Goal: Task Accomplishment & Management: Use online tool/utility

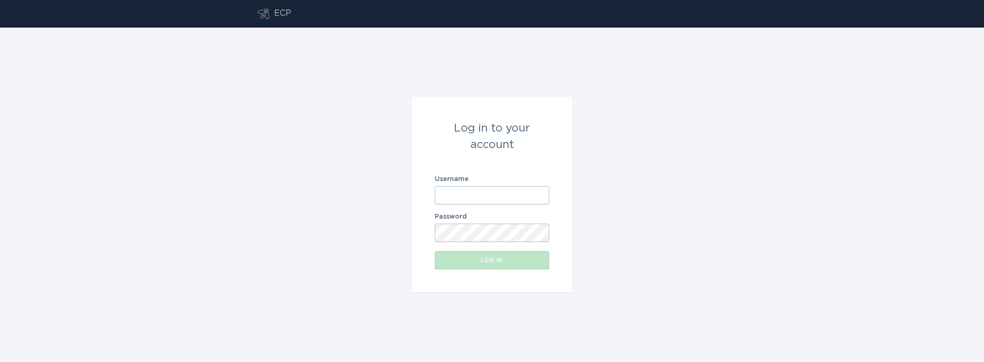
click at [465, 194] on input "Username" at bounding box center [492, 195] width 114 height 18
paste input "[EMAIL_ADDRESS][DOMAIN_NAME]"
type input "[EMAIL_ADDRESS][DOMAIN_NAME]"
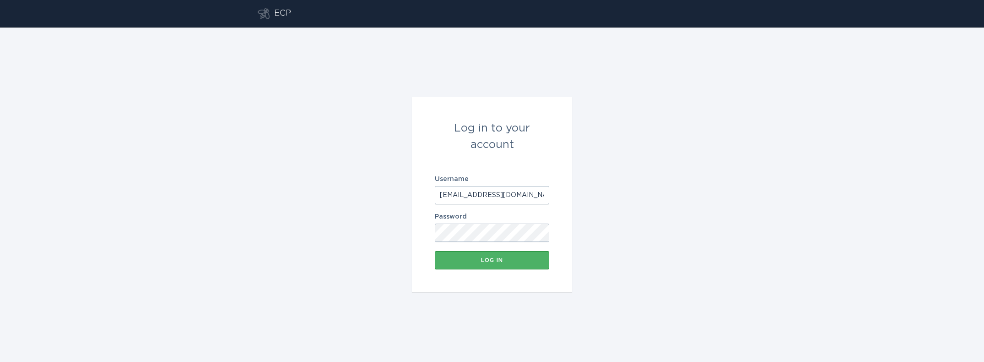
click at [484, 256] on button "Log in" at bounding box center [492, 260] width 114 height 18
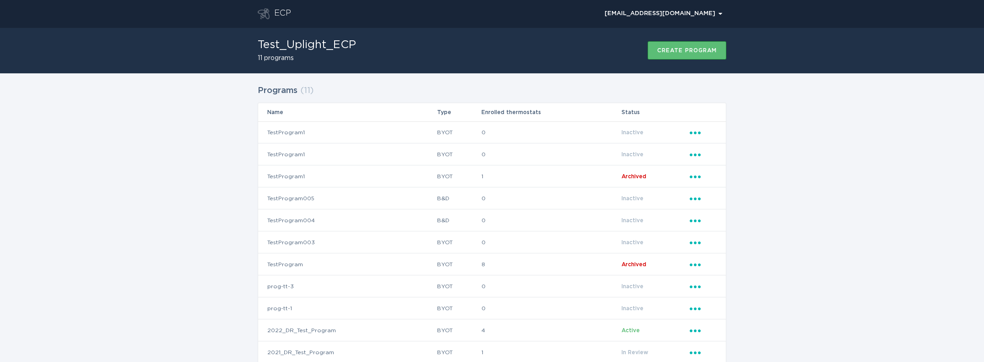
click at [198, 183] on div "Programs ( 11 ) Name Type Enrolled thermostats Status TestProgram1 BYOT 0 Inact…" at bounding box center [492, 229] width 984 height 313
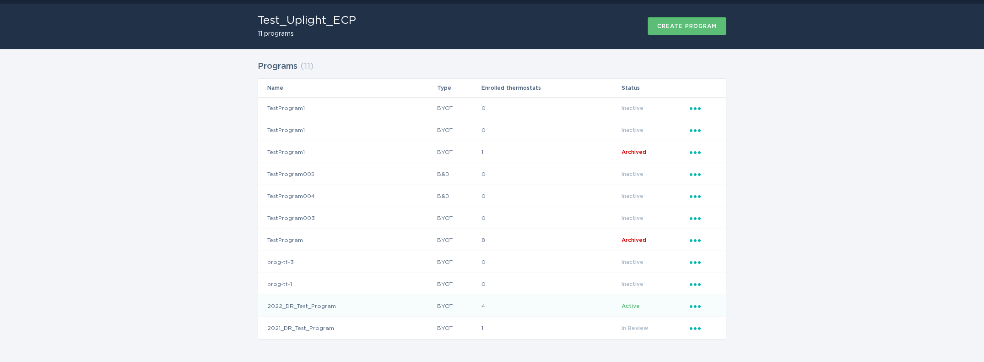
click at [323, 307] on td "2022_DR_Test_Program" at bounding box center [347, 306] width 179 height 22
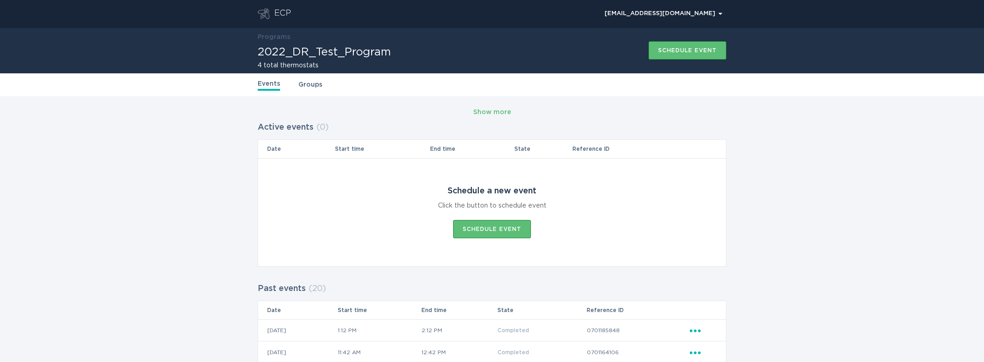
click at [299, 85] on link "Groups" at bounding box center [311, 85] width 24 height 10
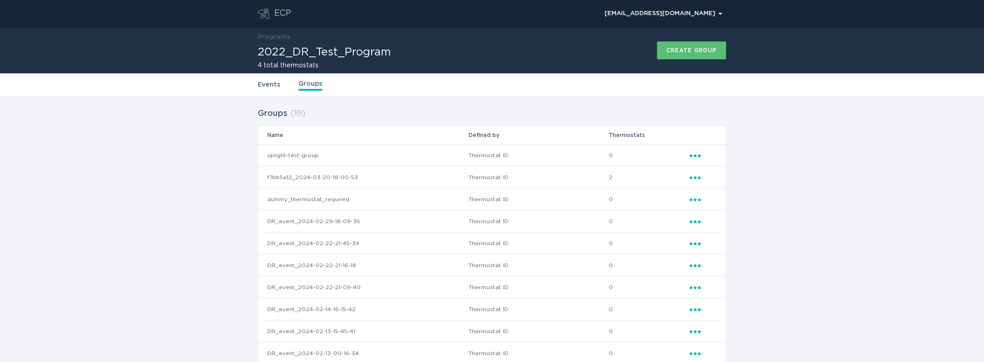
click at [271, 85] on link "Events" at bounding box center [269, 85] width 22 height 10
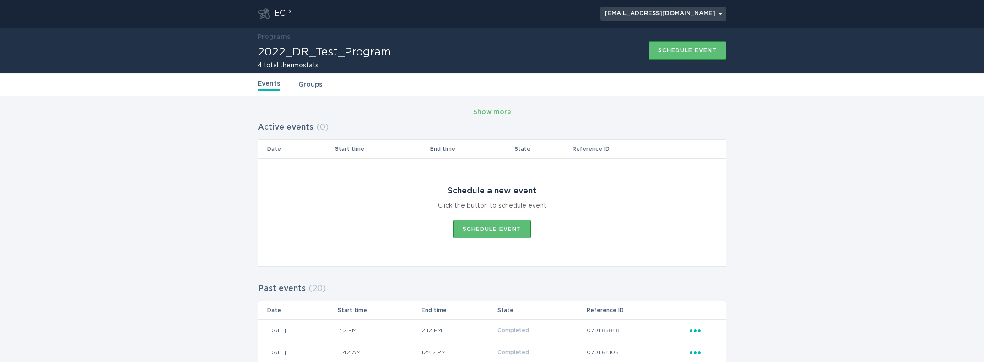
click at [700, 16] on div "drew.rice@uplight.com Chevron" at bounding box center [664, 13] width 118 height 5
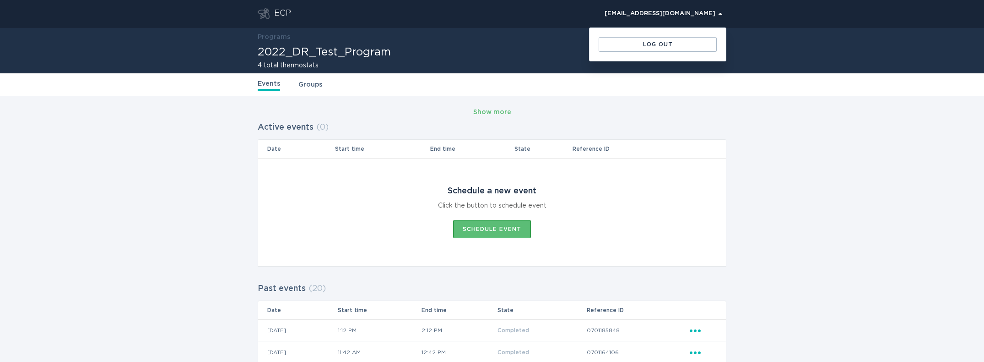
click at [700, 16] on div "drew.rice@uplight.com Chevron" at bounding box center [664, 13] width 118 height 5
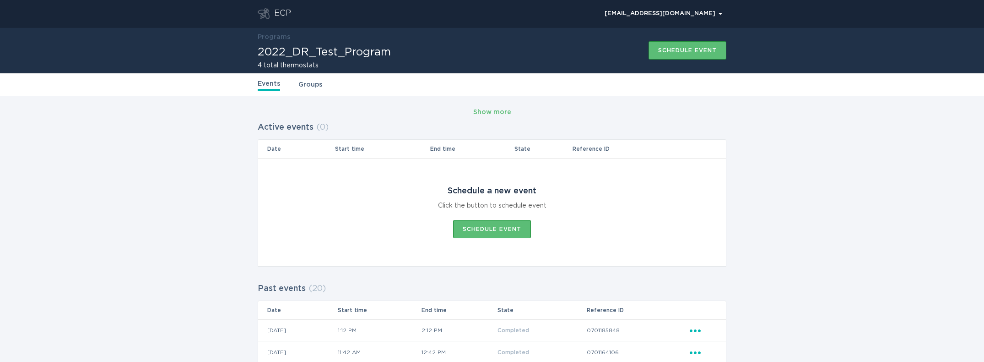
click at [303, 85] on link "Groups" at bounding box center [311, 85] width 24 height 10
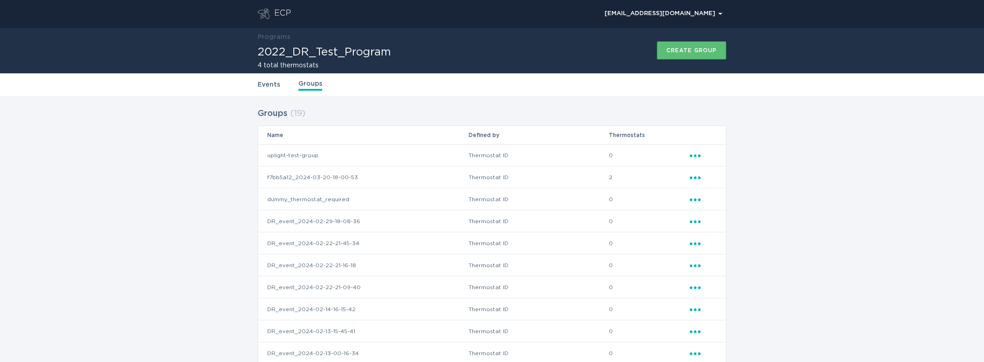
click at [262, 84] on link "Events" at bounding box center [269, 85] width 22 height 10
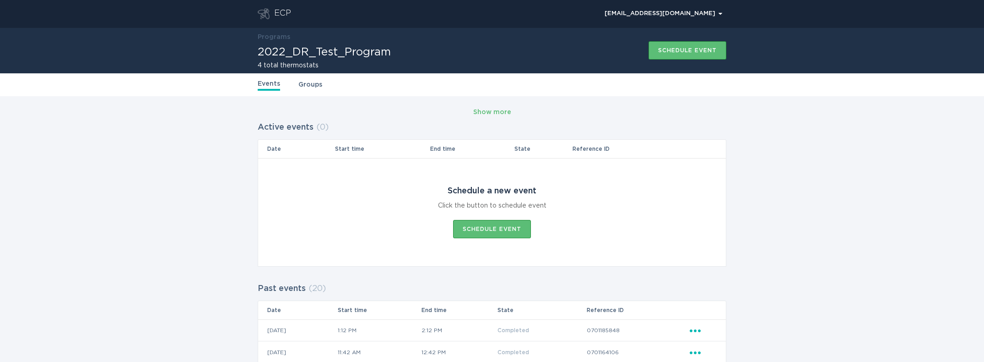
click at [262, 84] on link "Events" at bounding box center [269, 85] width 22 height 12
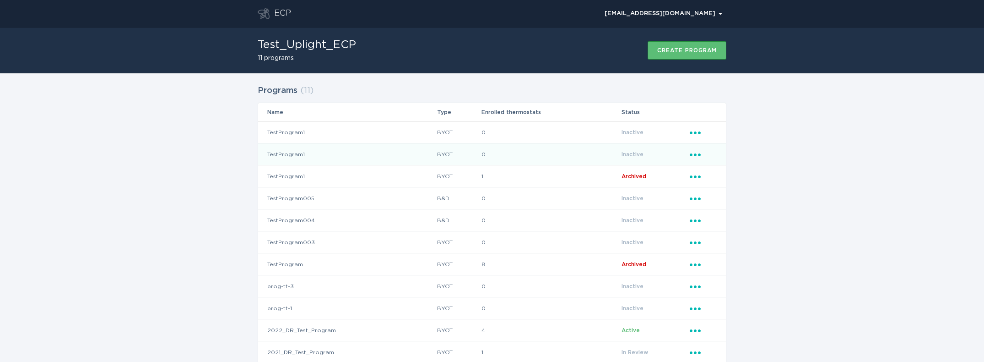
scroll to position [24, 0]
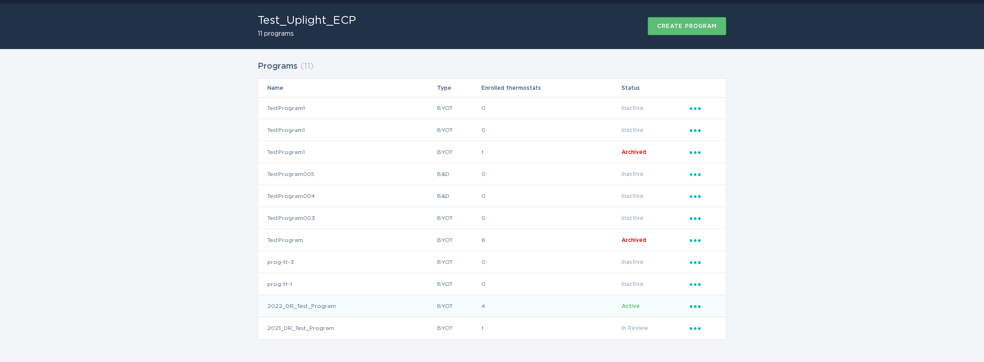
click at [699, 307] on icon "Ellipsis" at bounding box center [696, 305] width 13 height 8
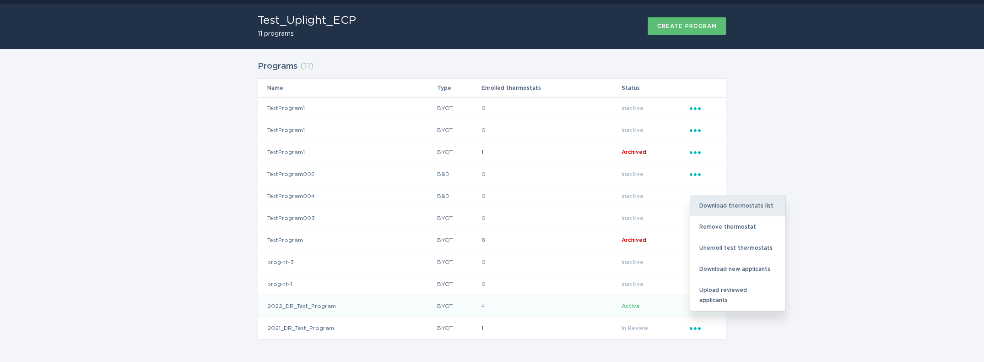
click at [746, 202] on div "Download thermostats list" at bounding box center [737, 205] width 95 height 21
